Goal: Transaction & Acquisition: Purchase product/service

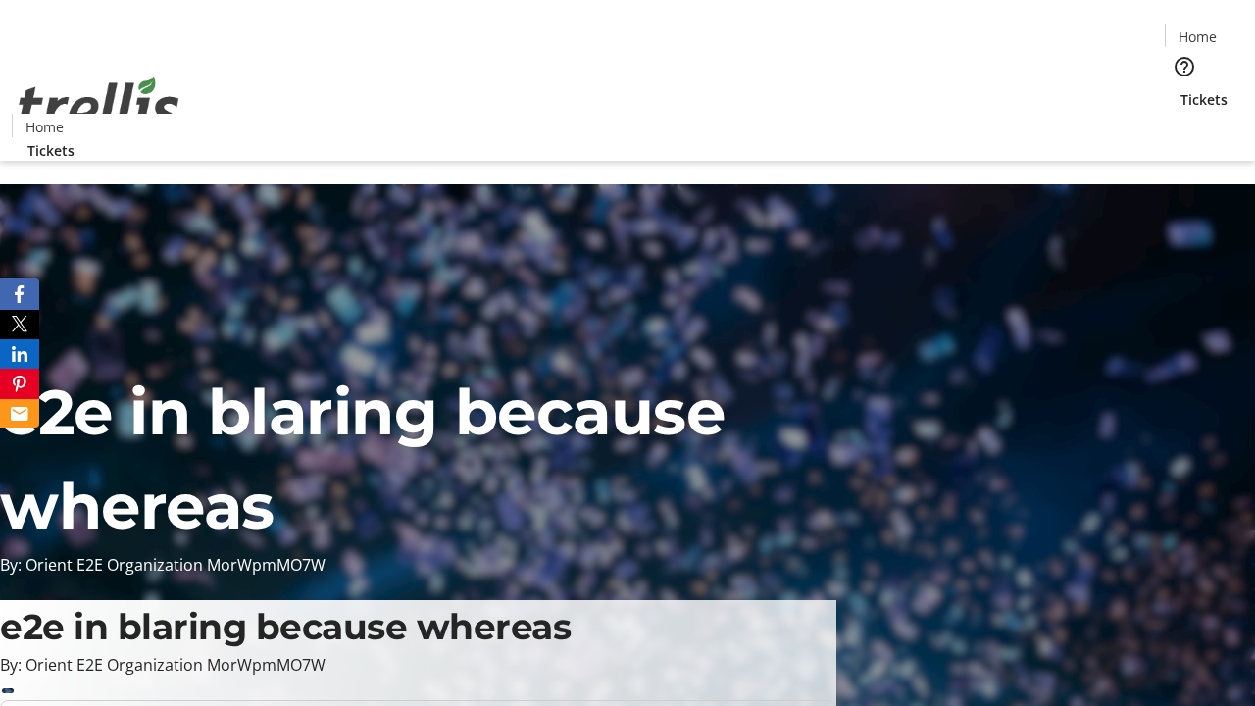
click at [1180, 89] on span "Tickets" at bounding box center [1203, 99] width 47 height 21
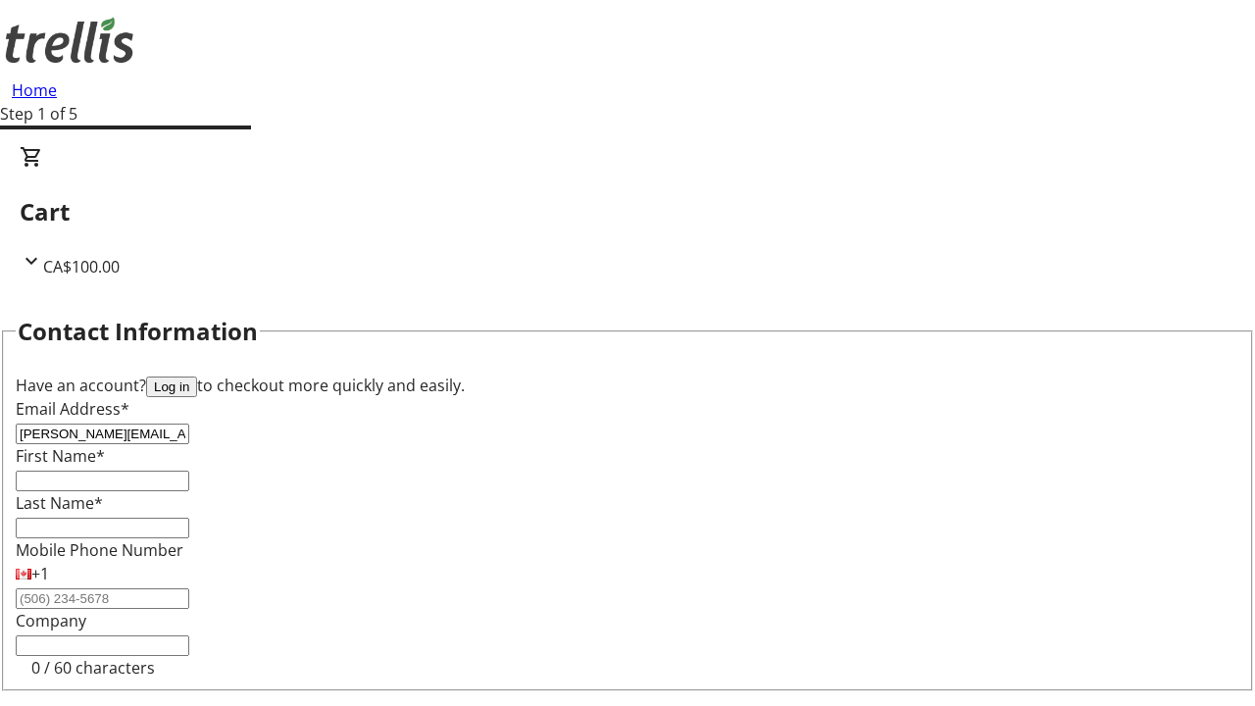
type input "[PERSON_NAME][EMAIL_ADDRESS][DOMAIN_NAME]"
type input "[PERSON_NAME]"
